Goal: Task Accomplishment & Management: Complete application form

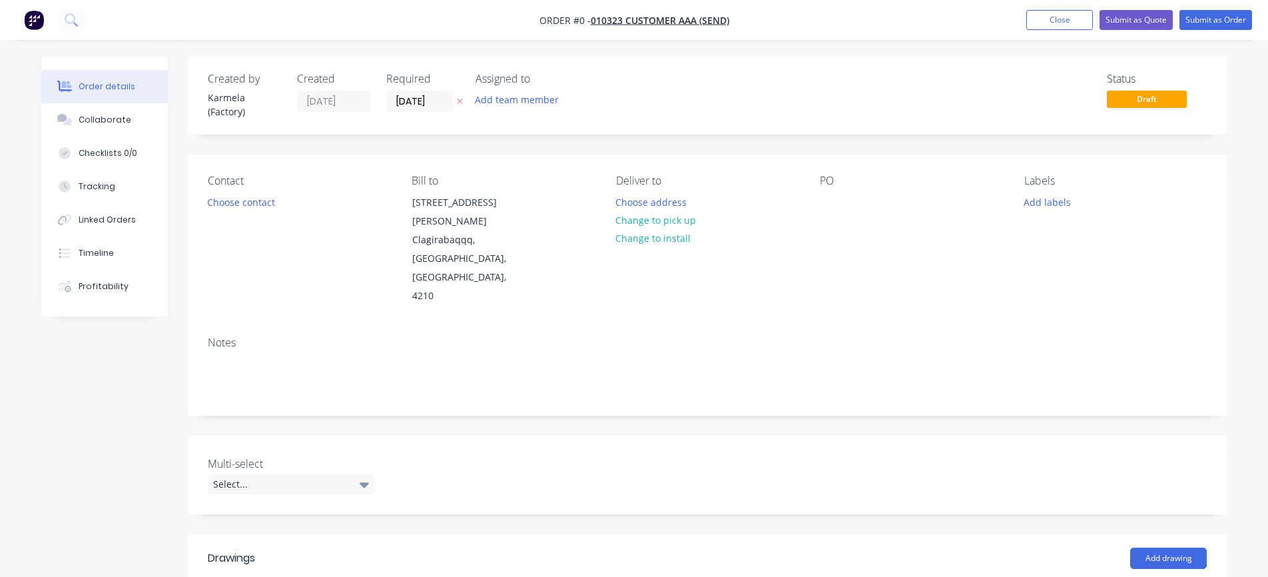
scroll to position [400, 0]
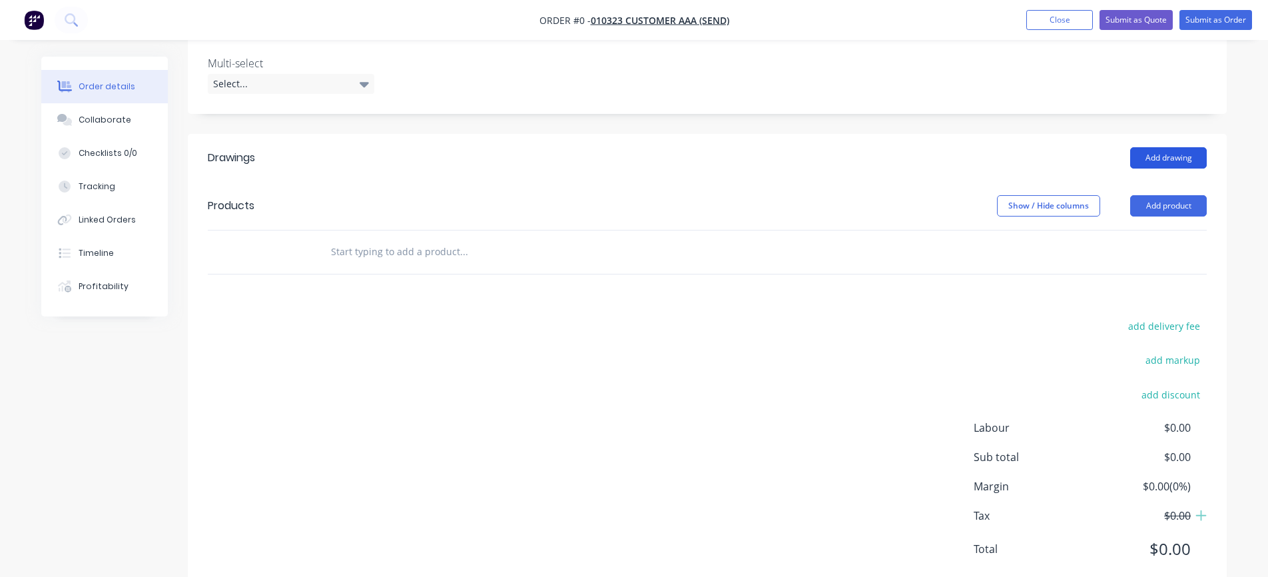
click at [1173, 147] on button "Add drawing" at bounding box center [1168, 157] width 77 height 21
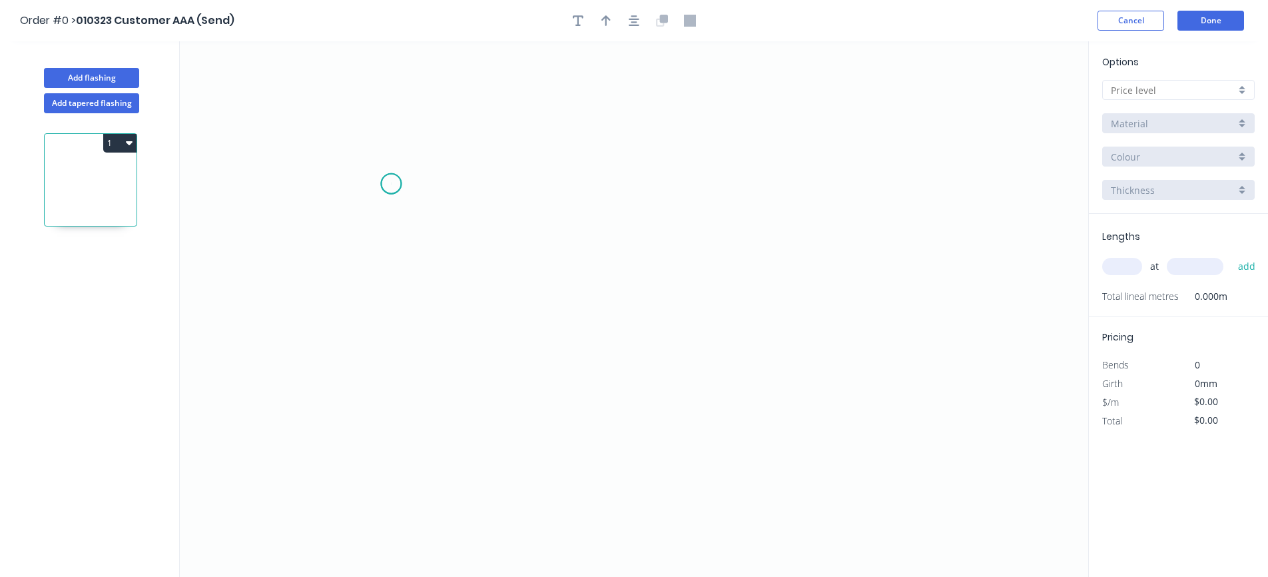
click at [391, 184] on icon "0" at bounding box center [634, 308] width 908 height 535
click at [629, 274] on icon "0" at bounding box center [634, 308] width 908 height 535
click at [92, 86] on button "Add flashing" at bounding box center [91, 78] width 95 height 20
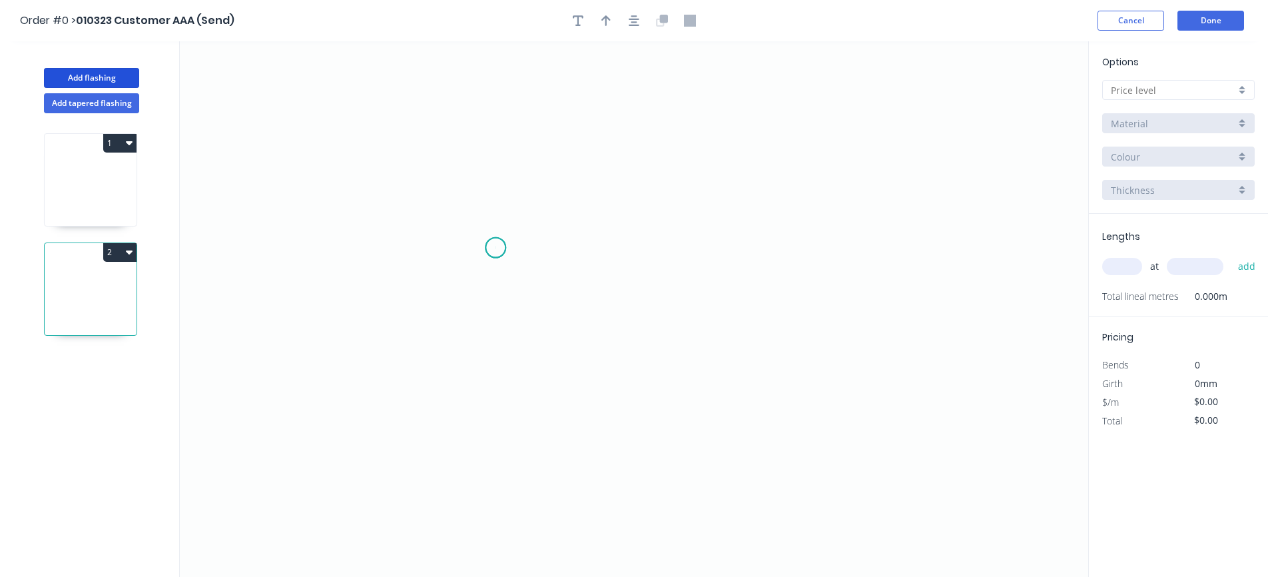
click at [495, 248] on icon "0" at bounding box center [634, 308] width 908 height 535
click at [651, 190] on icon "0" at bounding box center [634, 308] width 908 height 535
click at [577, 238] on tspan "?" at bounding box center [580, 231] width 7 height 22
click at [1131, 87] on input "text" at bounding box center [1173, 90] width 125 height 14
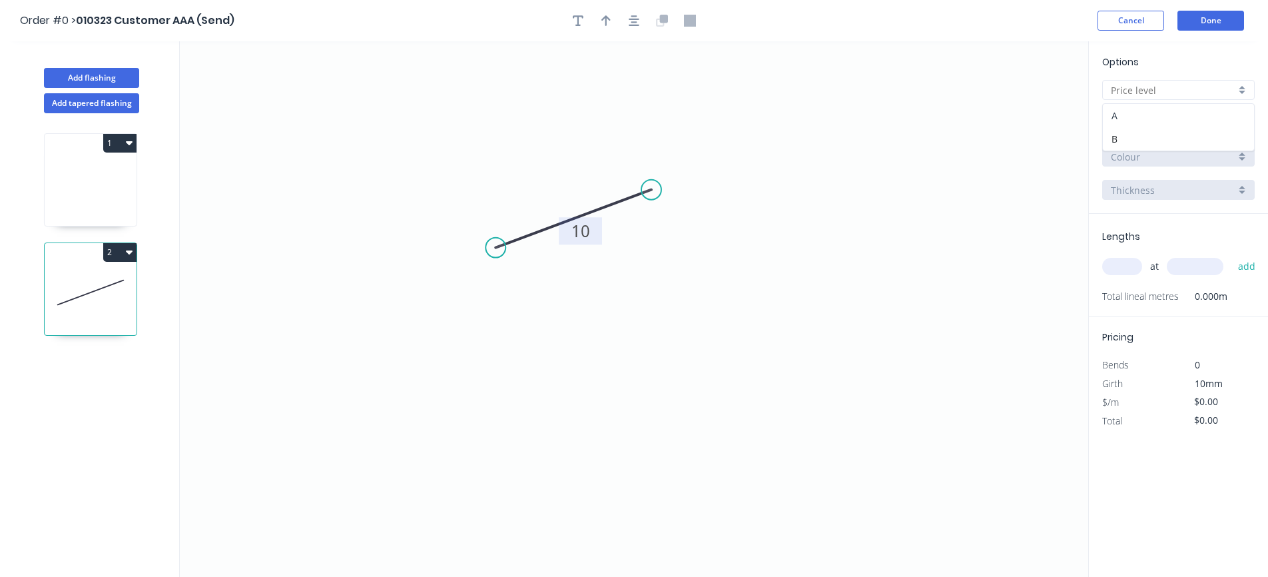
click at [1131, 125] on div "A" at bounding box center [1178, 115] width 151 height 23
type input "A"
type input "$1.00"
click at [1114, 266] on input "text" at bounding box center [1122, 266] width 40 height 17
type input "3"
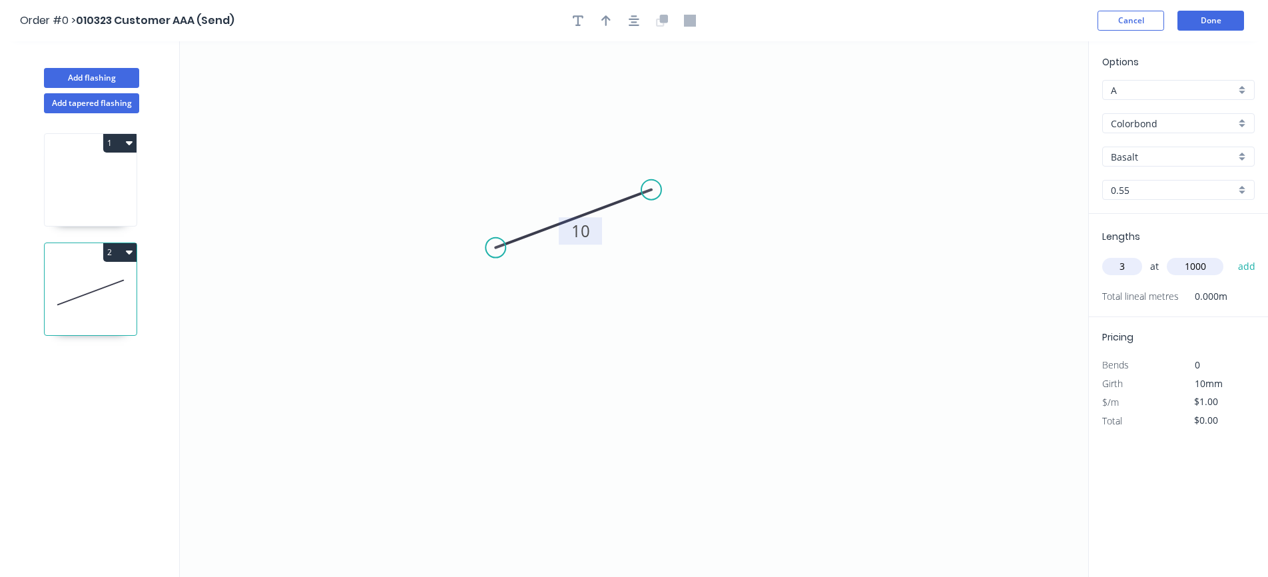
type input "1000"
click at [1231, 255] on button "add" at bounding box center [1246, 266] width 31 height 23
type input "$3.00"
click at [117, 136] on button "1" at bounding box center [119, 143] width 33 height 19
click at [83, 207] on div "Delete" at bounding box center [73, 202] width 103 height 19
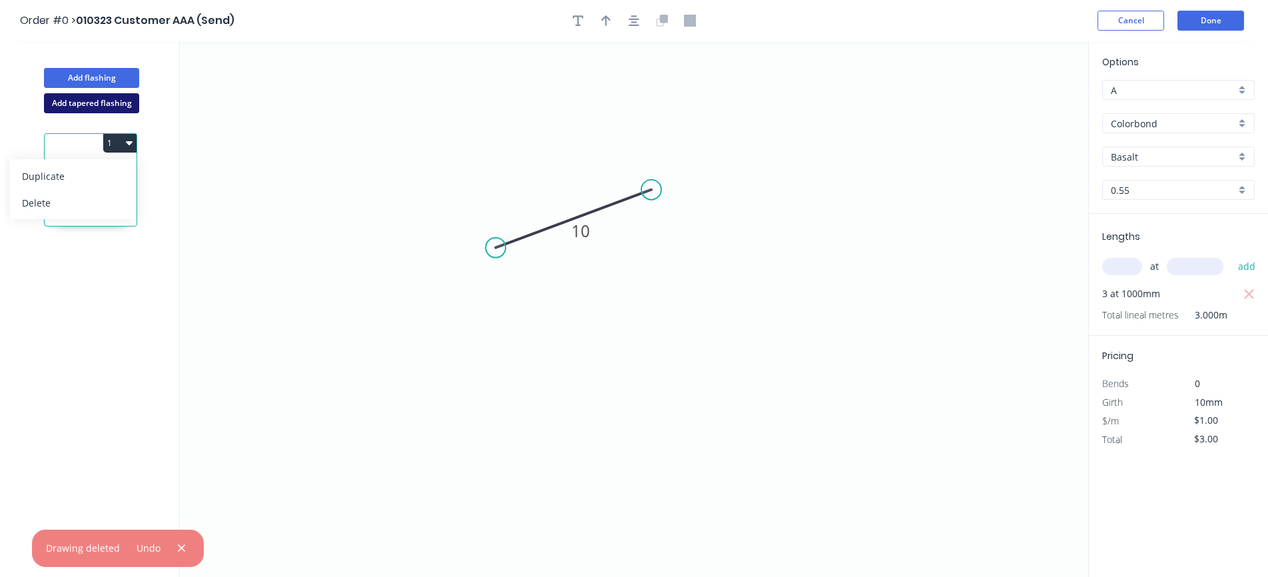
click at [88, 95] on button "Add tapered flashing" at bounding box center [91, 103] width 95 height 20
type input "$0.00"
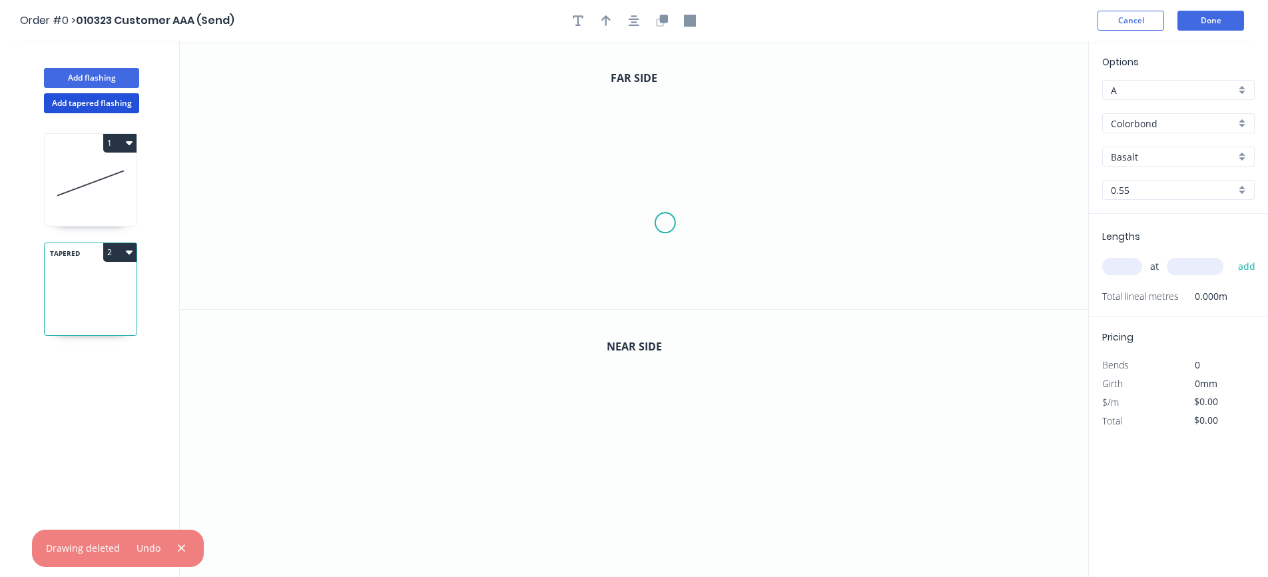
click at [665, 223] on icon "0" at bounding box center [634, 175] width 908 height 268
click at [665, 223] on circle at bounding box center [665, 222] width 20 height 20
click at [780, 206] on icon "0" at bounding box center [634, 175] width 908 height 268
click at [655, 228] on icon "0" at bounding box center [634, 175] width 908 height 268
click at [673, 218] on circle at bounding box center [665, 222] width 20 height 20
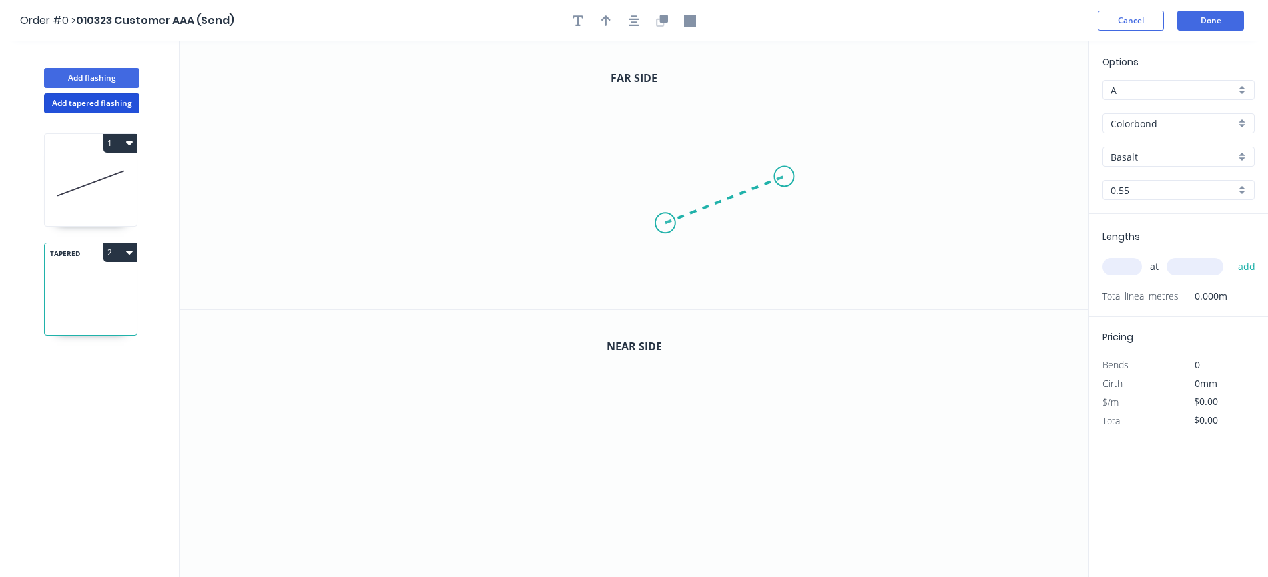
click at [784, 176] on icon "0" at bounding box center [634, 175] width 908 height 268
click at [612, 465] on icon "0" at bounding box center [634, 444] width 908 height 268
click at [756, 517] on icon "0" at bounding box center [634, 444] width 908 height 268
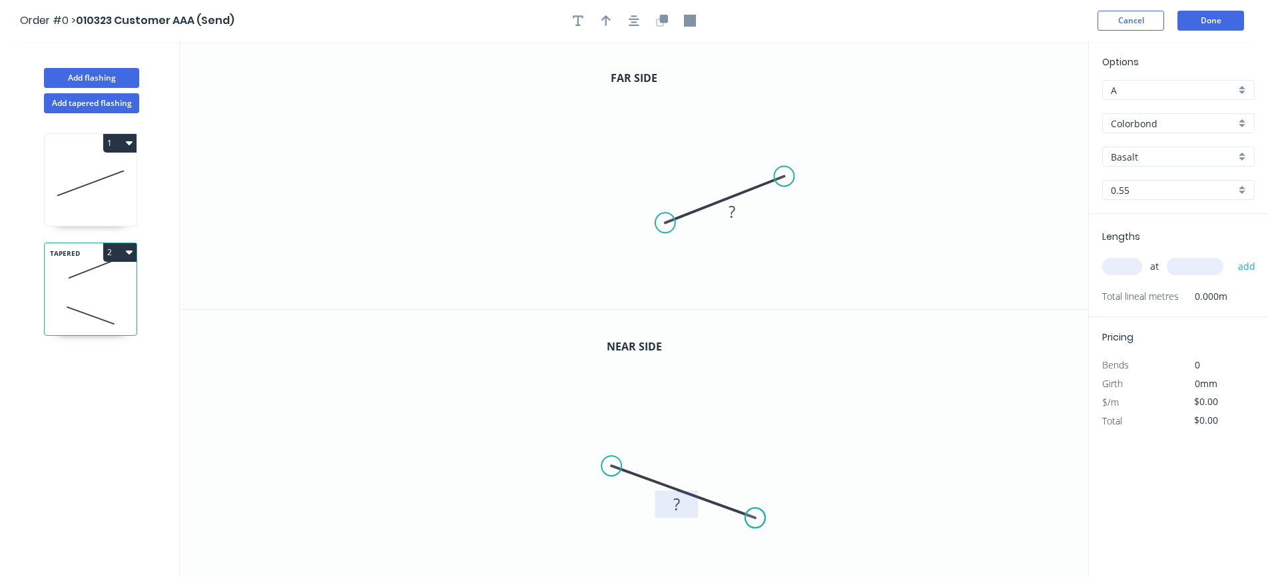
click at [664, 513] on rect at bounding box center [677, 504] width 27 height 19
click at [730, 216] on tspan "?" at bounding box center [731, 211] width 7 height 22
type input "$12.00"
click at [1123, 256] on div "at add" at bounding box center [1179, 266] width 155 height 23
click at [1120, 269] on input "text" at bounding box center [1122, 266] width 40 height 17
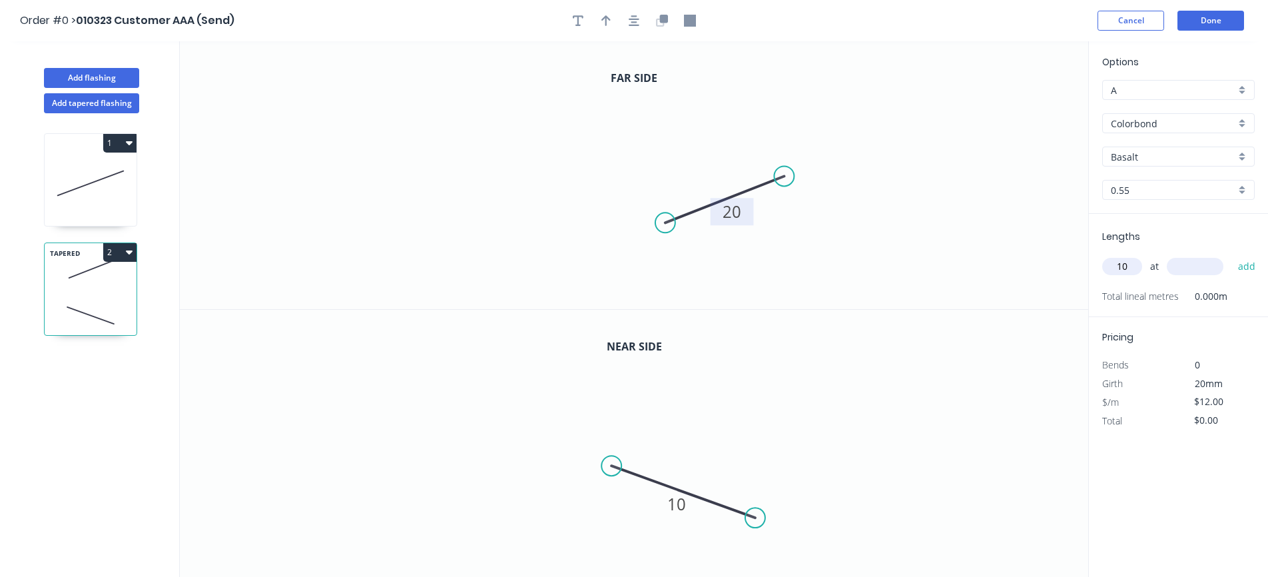
type input "10"
type input "1000"
click at [1231, 255] on button "add" at bounding box center [1246, 266] width 31 height 23
type input "$120.00"
click at [1204, 16] on button "Done" at bounding box center [1210, 21] width 67 height 20
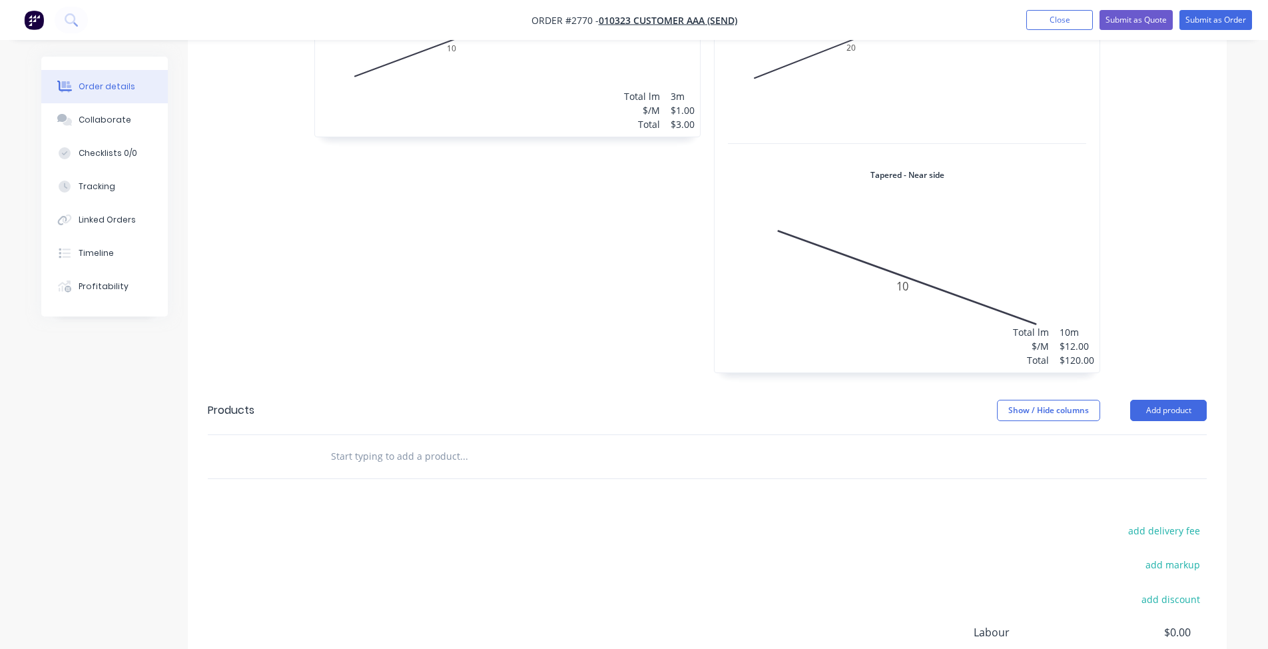
scroll to position [801, 0]
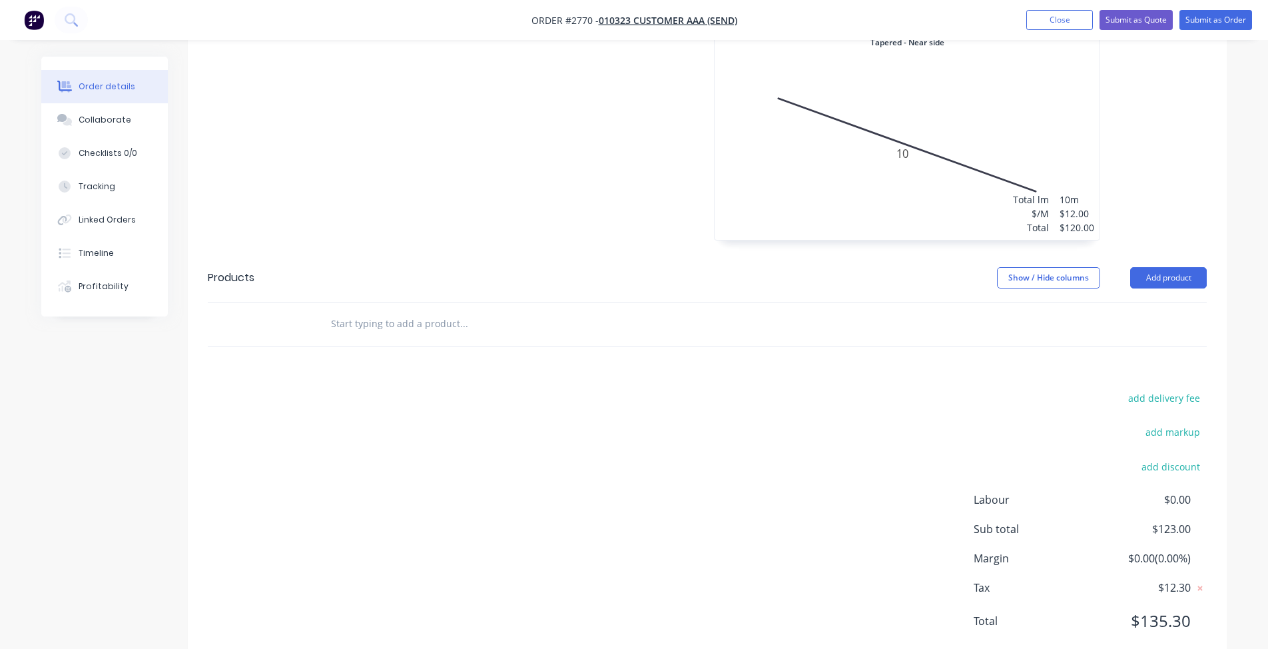
click at [419, 310] on input "text" at bounding box center [463, 323] width 266 height 27
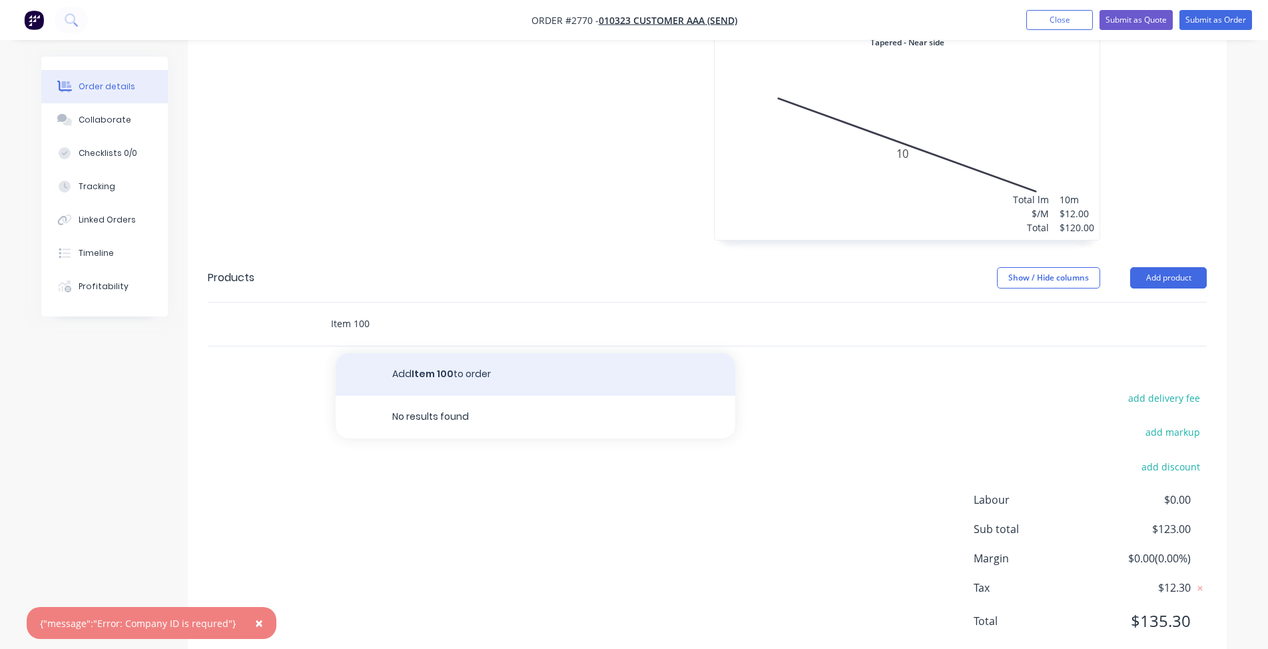
type input "Item 100"
click at [454, 353] on button "Add Item 100 to order" at bounding box center [536, 374] width 400 height 43
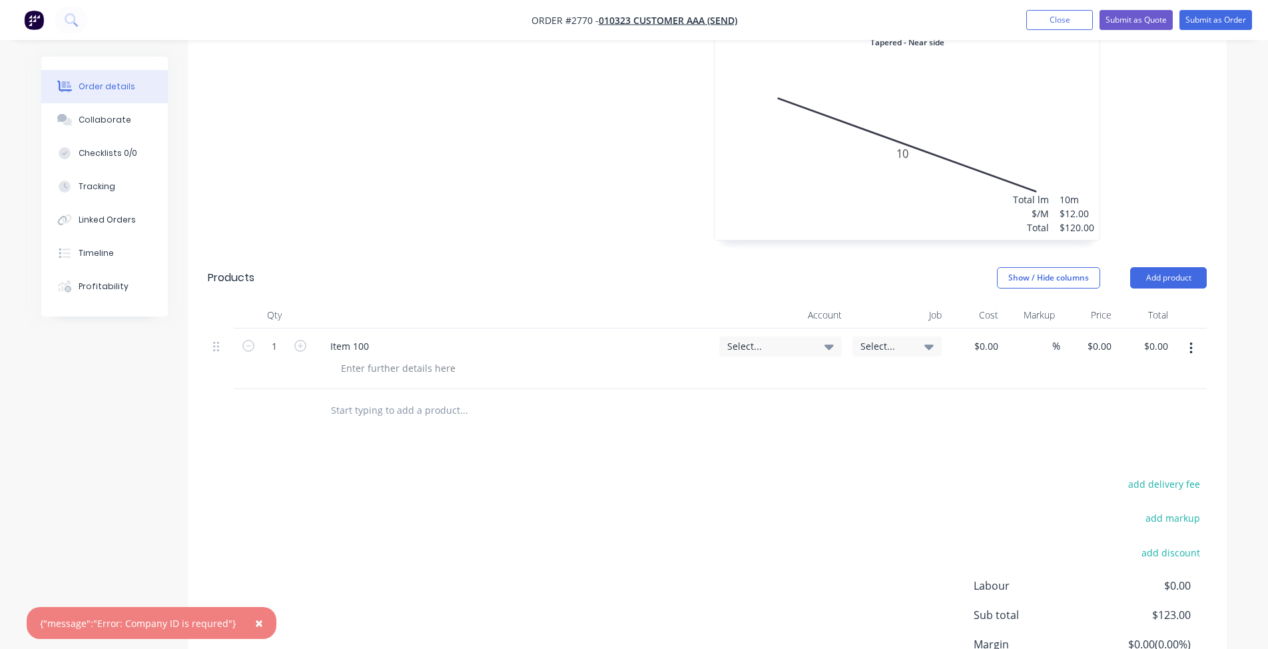
click at [989, 389] on div at bounding box center [707, 410] width 999 height 43
click at [1083, 328] on div "$0.00 $0.00" at bounding box center [1088, 358] width 57 height 61
click at [973, 328] on div at bounding box center [975, 358] width 57 height 61
type input "$10.00"
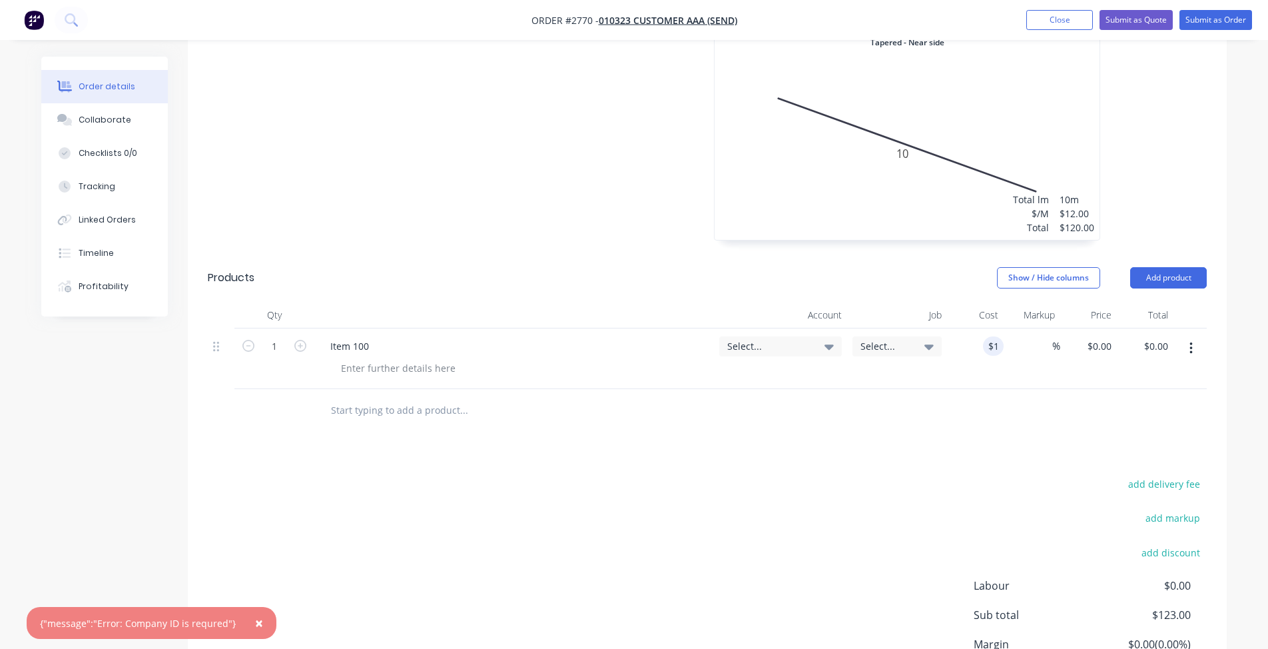
type input "$10.00"
click at [762, 481] on div "add delivery fee add markup add discount Labour $0.00 Sub total $133.00 Margin …" at bounding box center [707, 603] width 999 height 257
click at [255, 525] on span "×" at bounding box center [259, 622] width 8 height 19
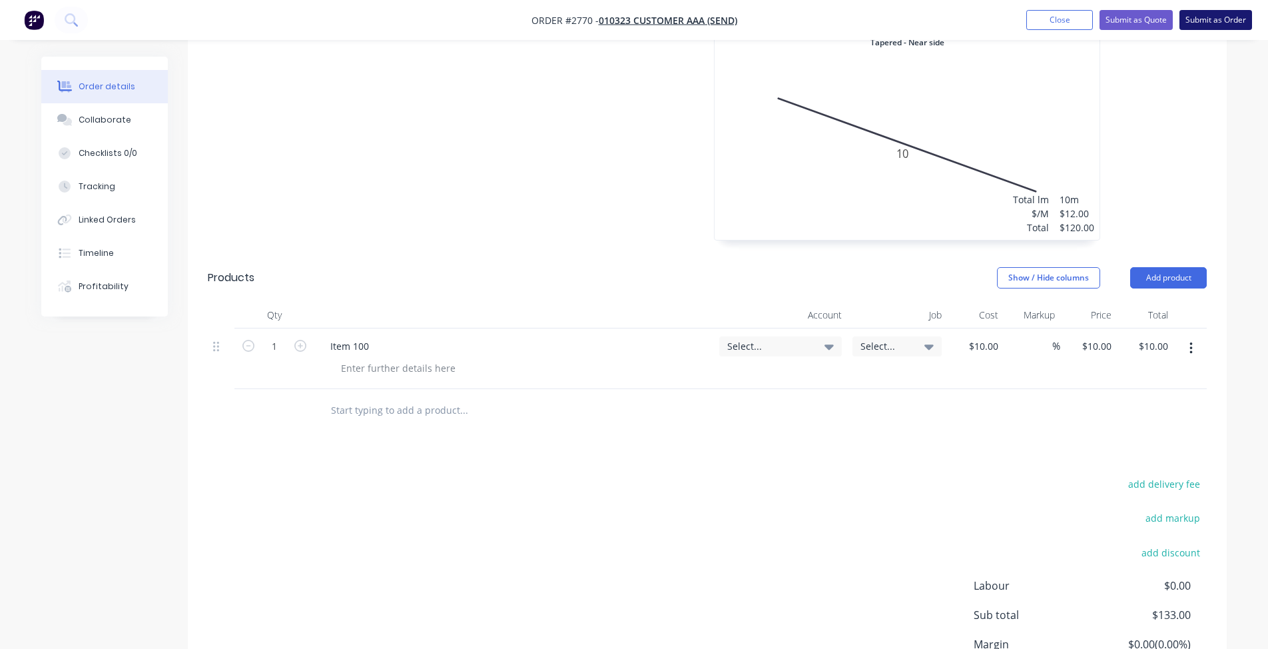
click at [1207, 12] on button "Submit as Order" at bounding box center [1215, 20] width 73 height 20
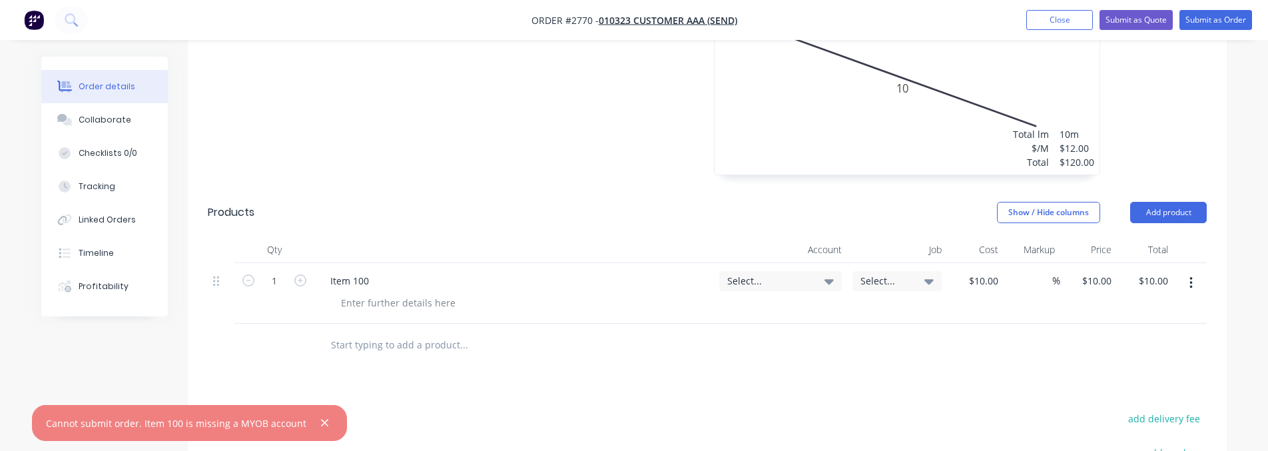
scroll to position [877, 0]
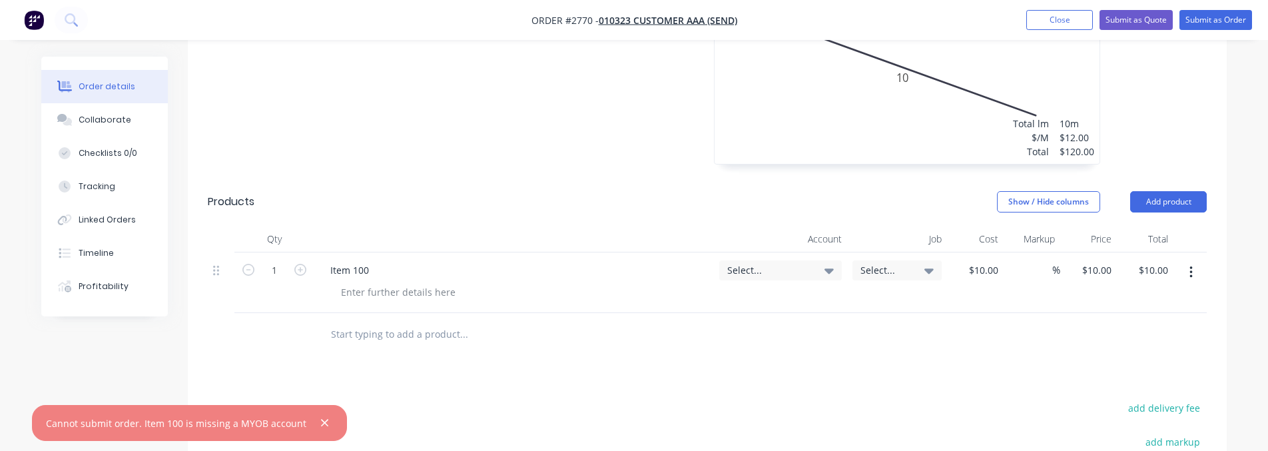
click at [786, 260] on div "Select..." at bounding box center [780, 270] width 123 height 20
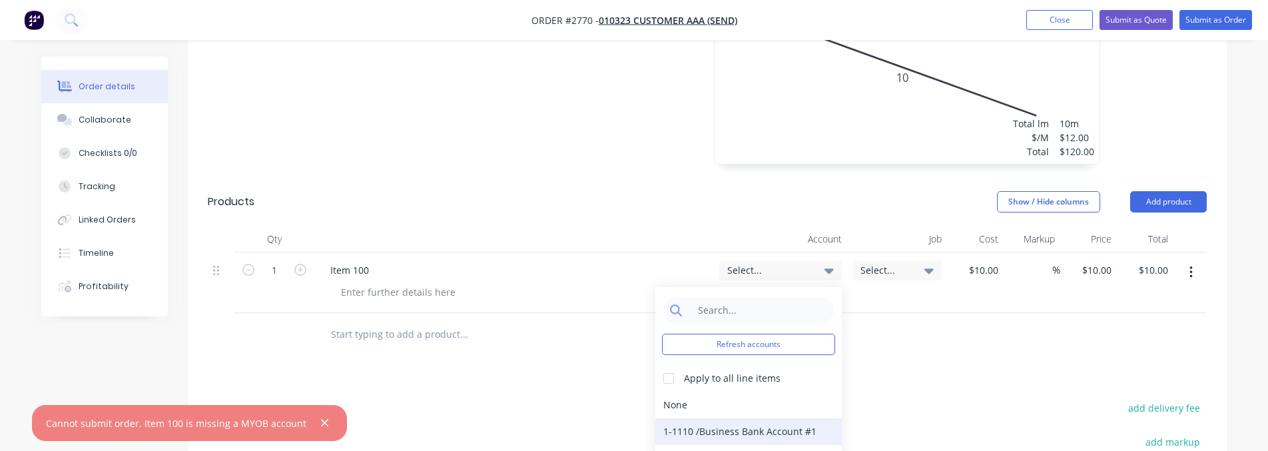
click at [703, 418] on div "1-1110 / Business Bank Account #1" at bounding box center [748, 431] width 186 height 27
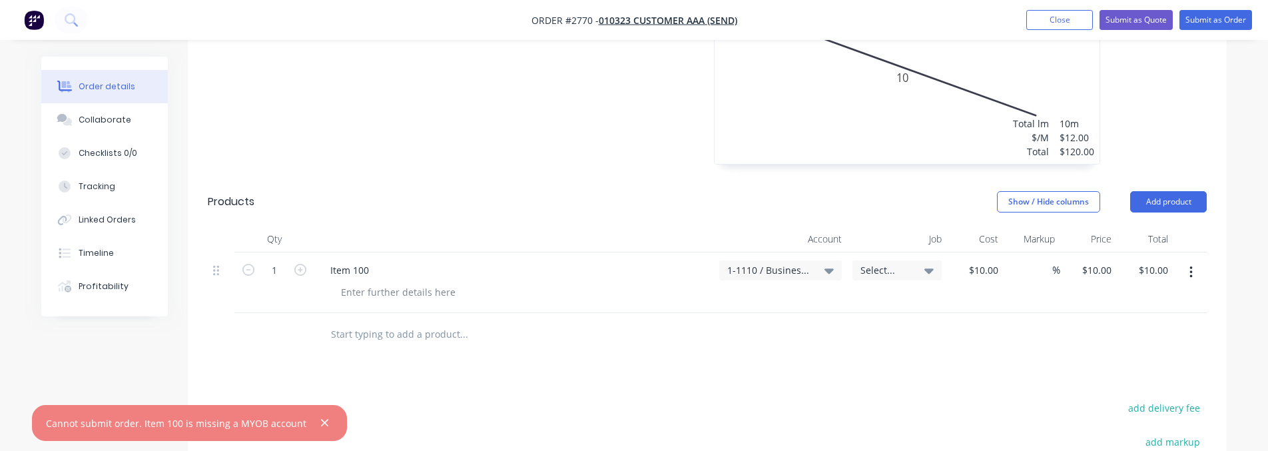
click at [321, 425] on icon "button" at bounding box center [324, 422] width 7 height 7
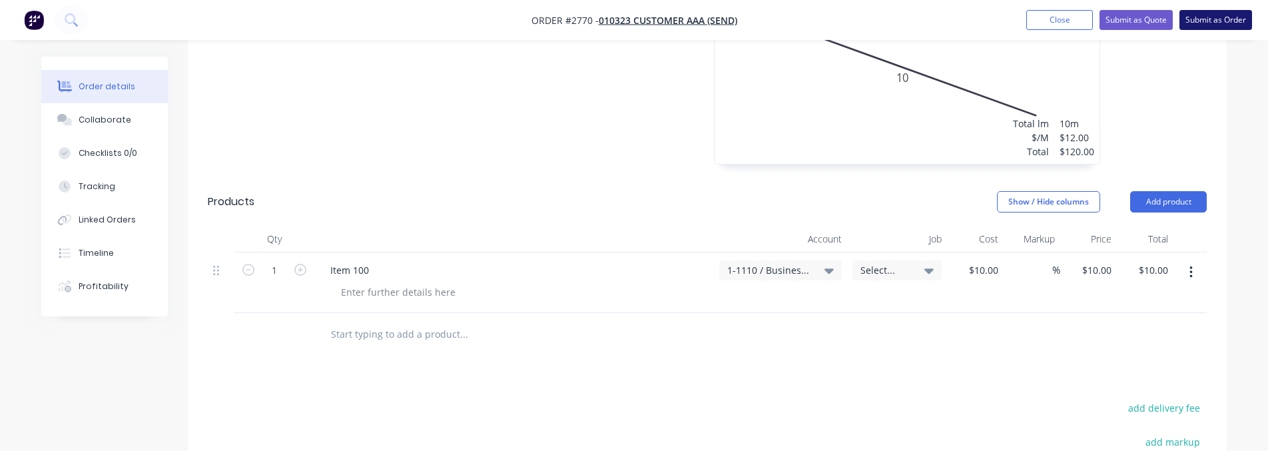
click at [1189, 21] on button "Submit as Order" at bounding box center [1215, 20] width 73 height 20
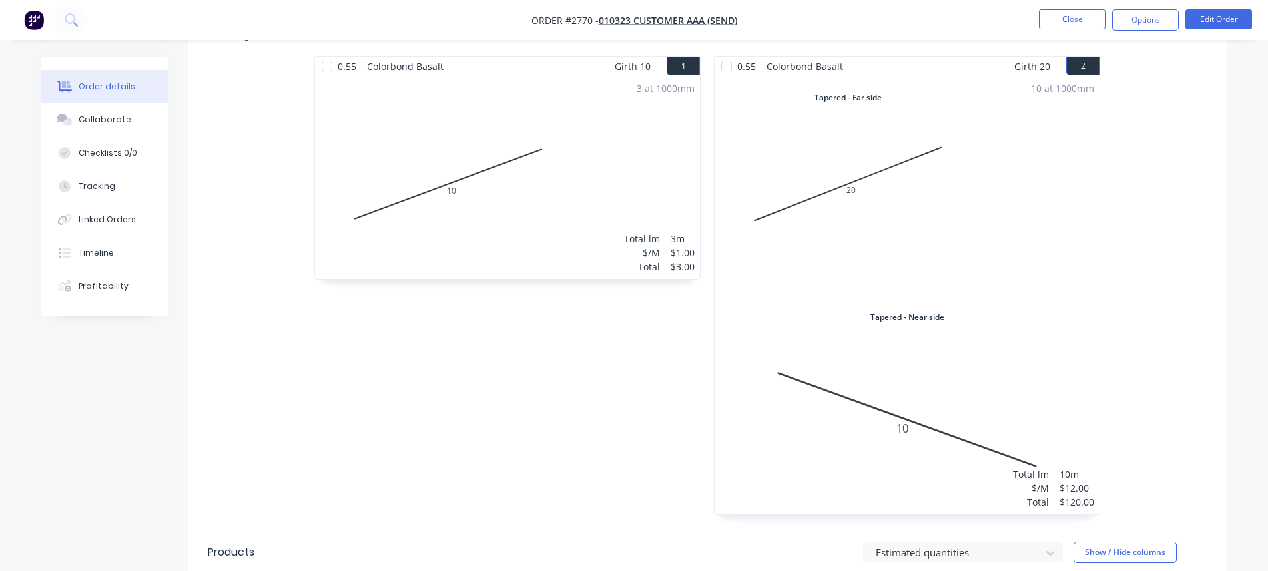
scroll to position [463, 0]
click at [1203, 22] on button "Edit Order" at bounding box center [1218, 19] width 67 height 20
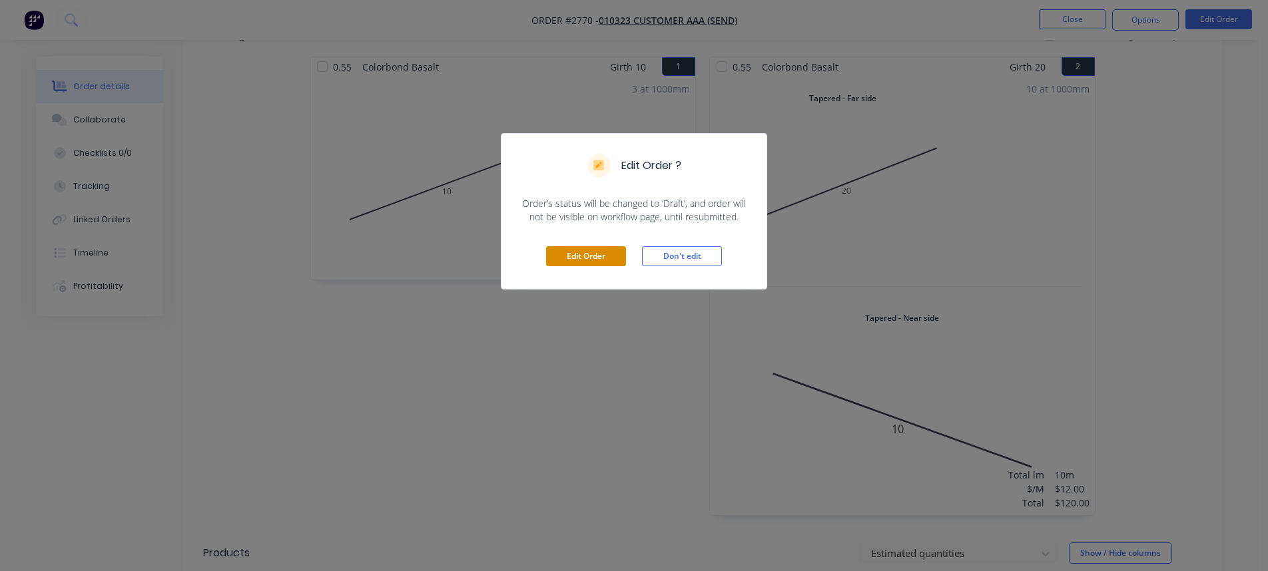
click at [571, 258] on button "Edit Order" at bounding box center [586, 256] width 80 height 20
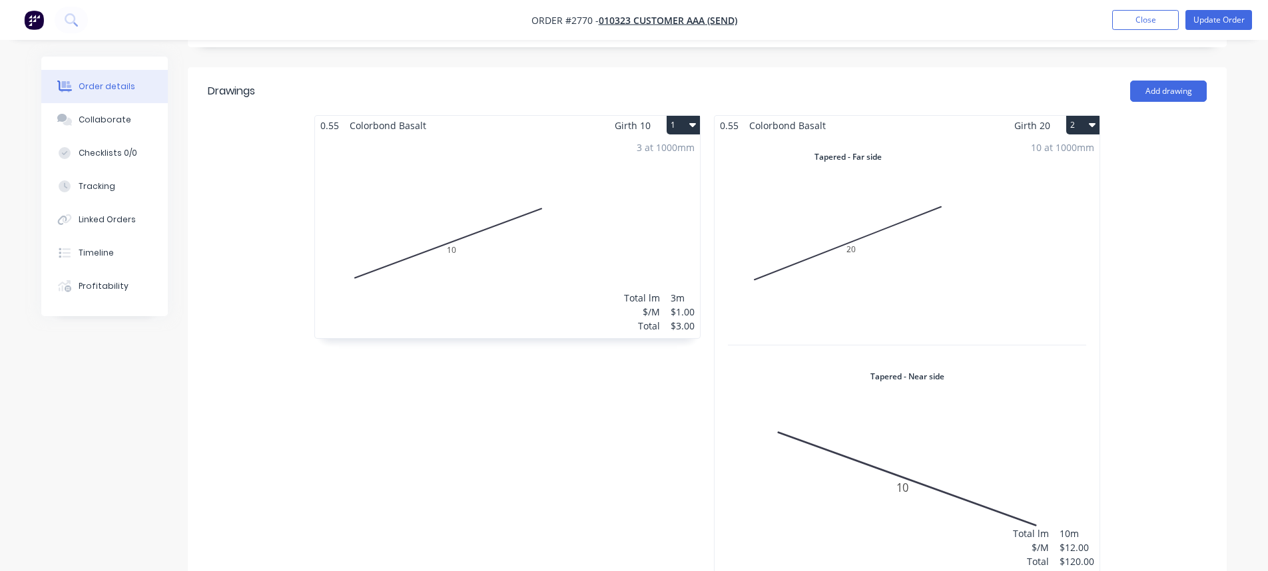
scroll to position [456, 0]
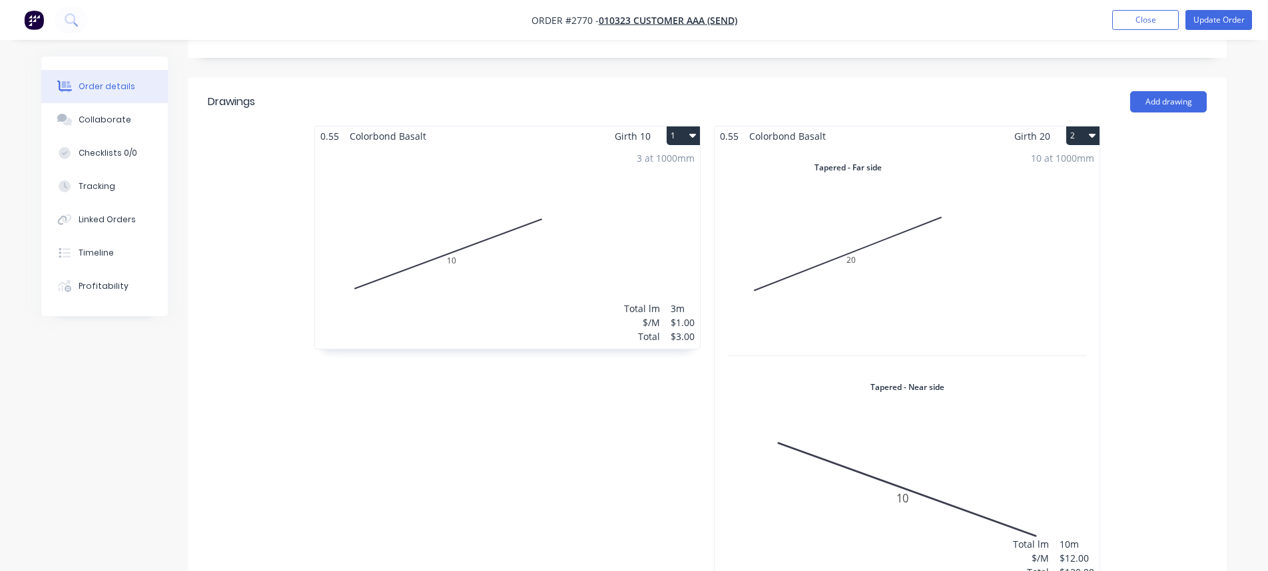
click at [1078, 127] on button "2" at bounding box center [1082, 136] width 33 height 19
click at [1017, 212] on div "Delete" at bounding box center [1036, 221] width 103 height 19
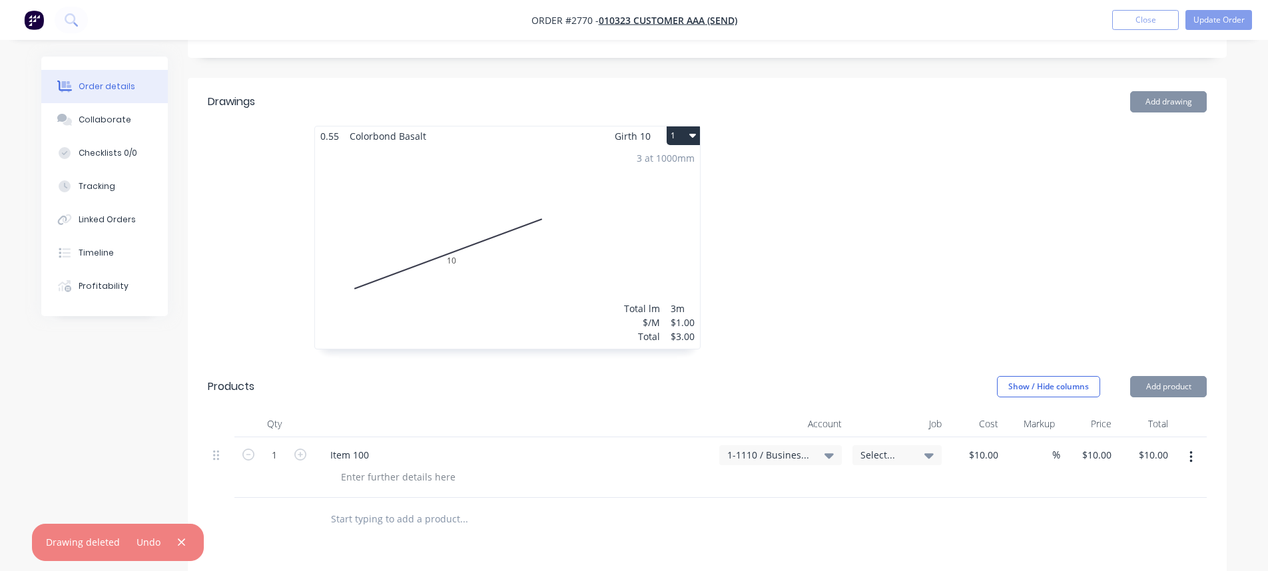
click at [668, 127] on button "1" at bounding box center [683, 136] width 33 height 19
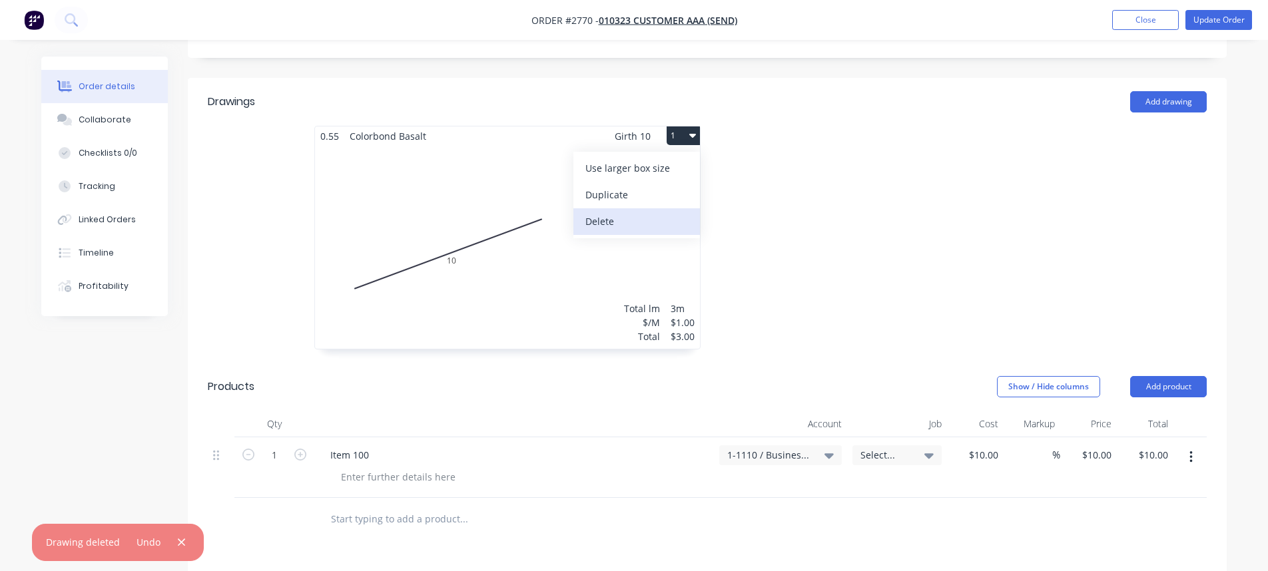
click at [647, 212] on div "Delete" at bounding box center [636, 221] width 103 height 19
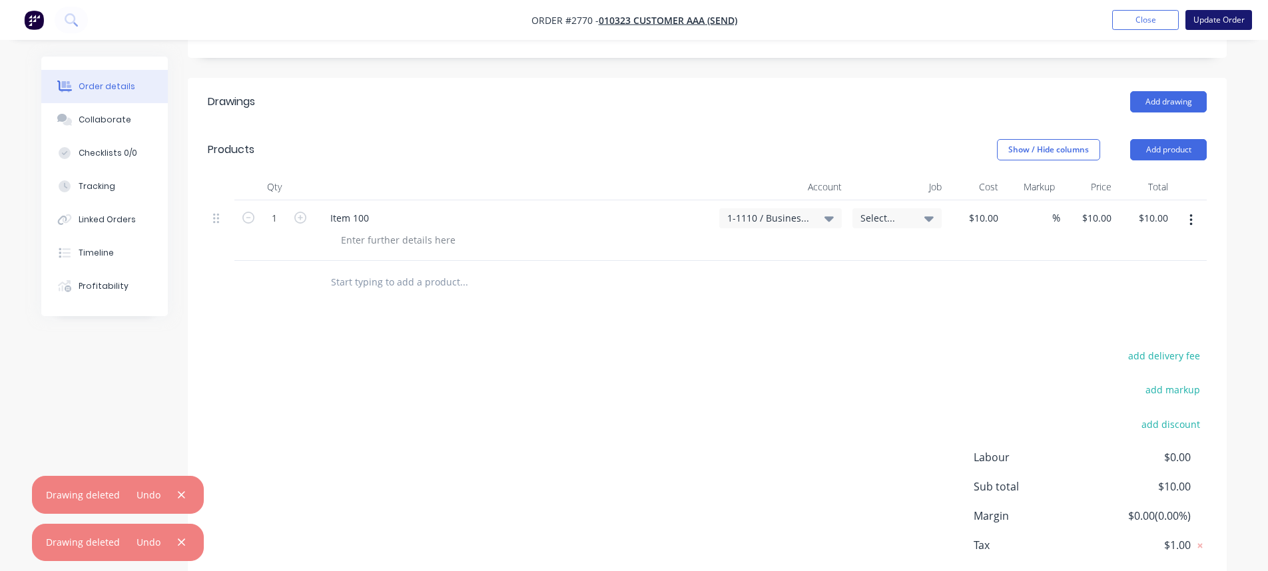
click at [1225, 13] on button "Update Order" at bounding box center [1218, 20] width 67 height 20
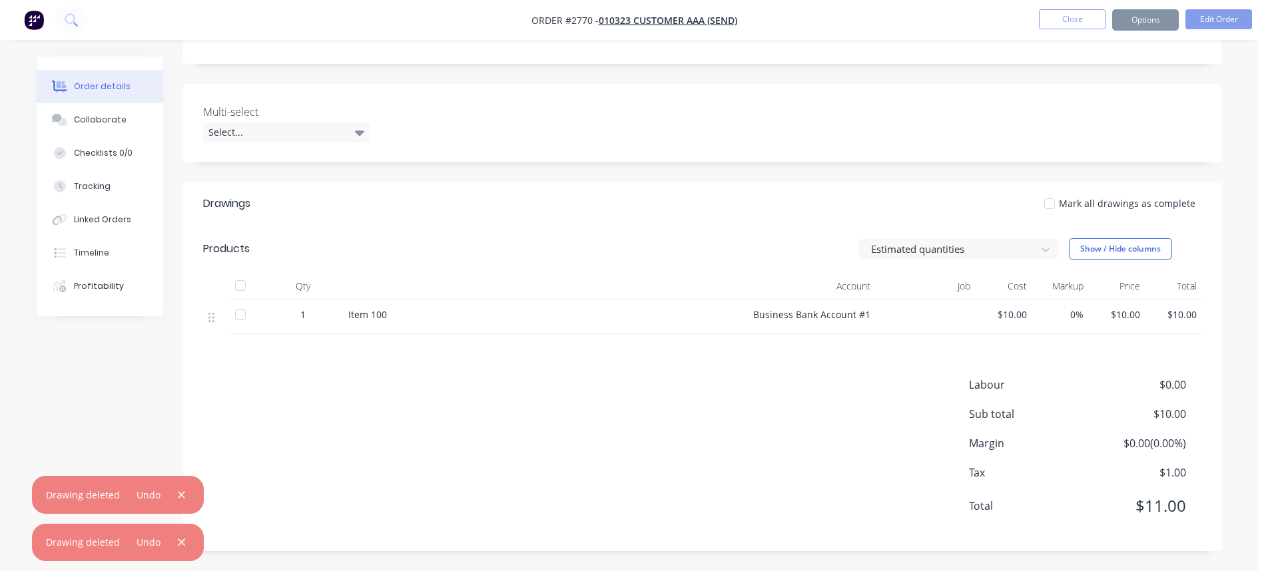
scroll to position [0, 0]
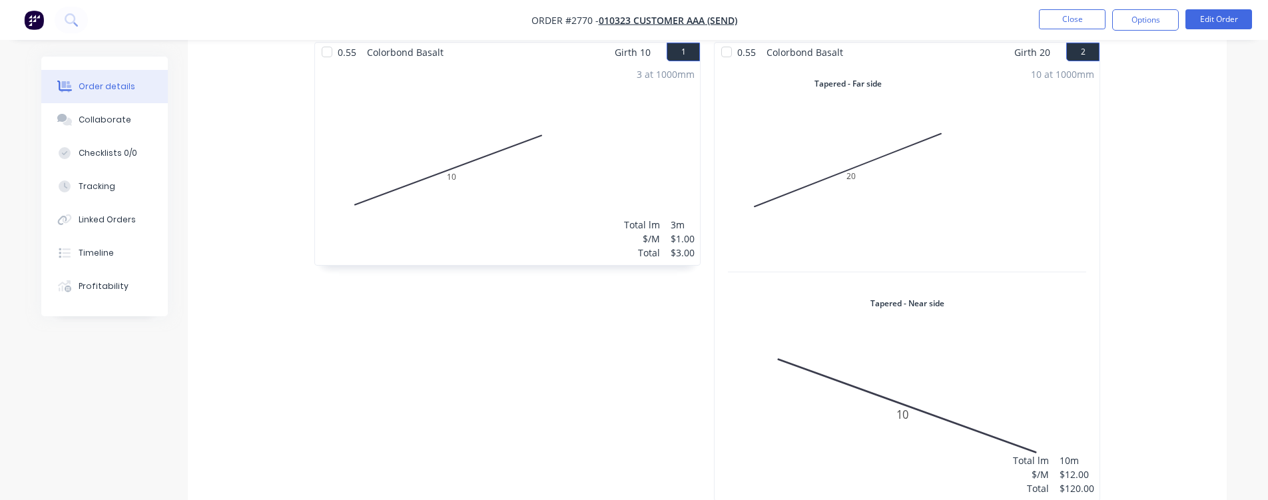
scroll to position [838, 0]
